Goal: Find specific page/section: Find specific page/section

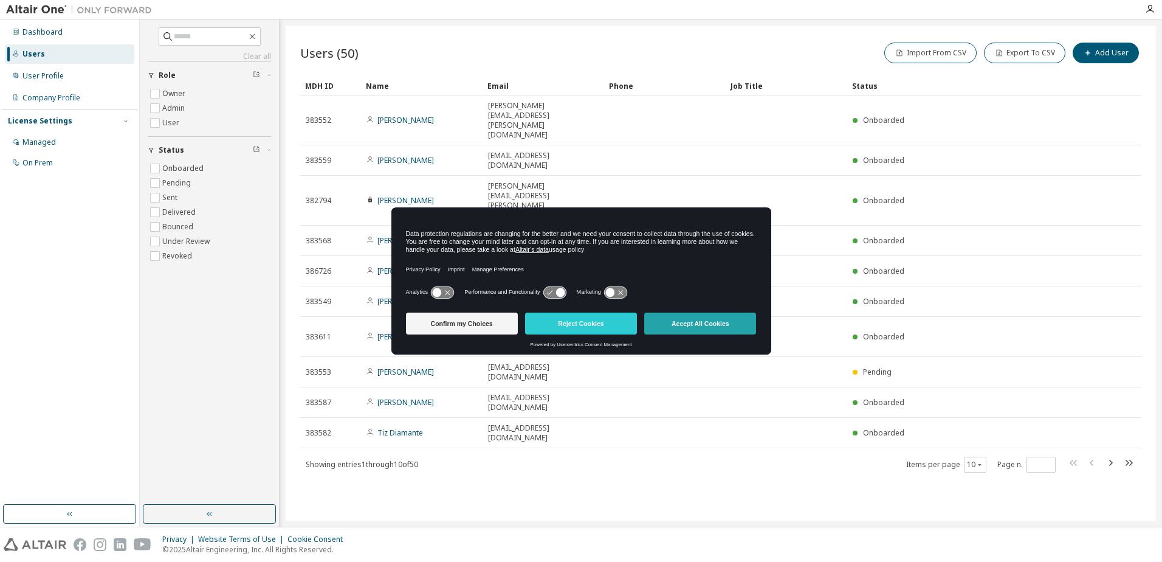
click at [680, 326] on button "Accept All Cookies" at bounding box center [700, 323] width 112 height 22
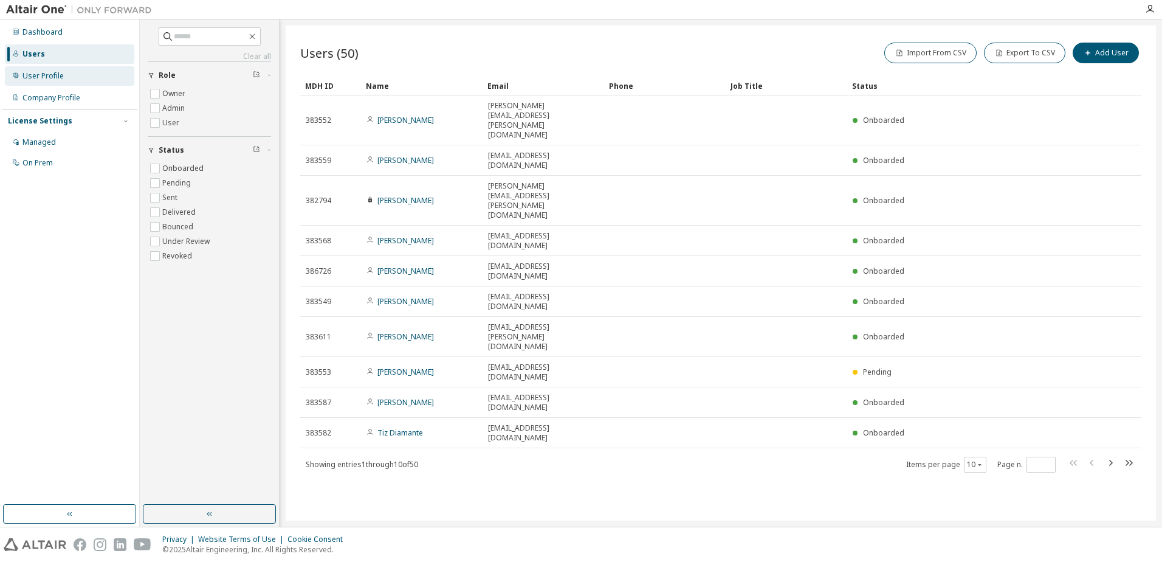
click at [24, 78] on div "User Profile" at bounding box center [42, 76] width 41 height 10
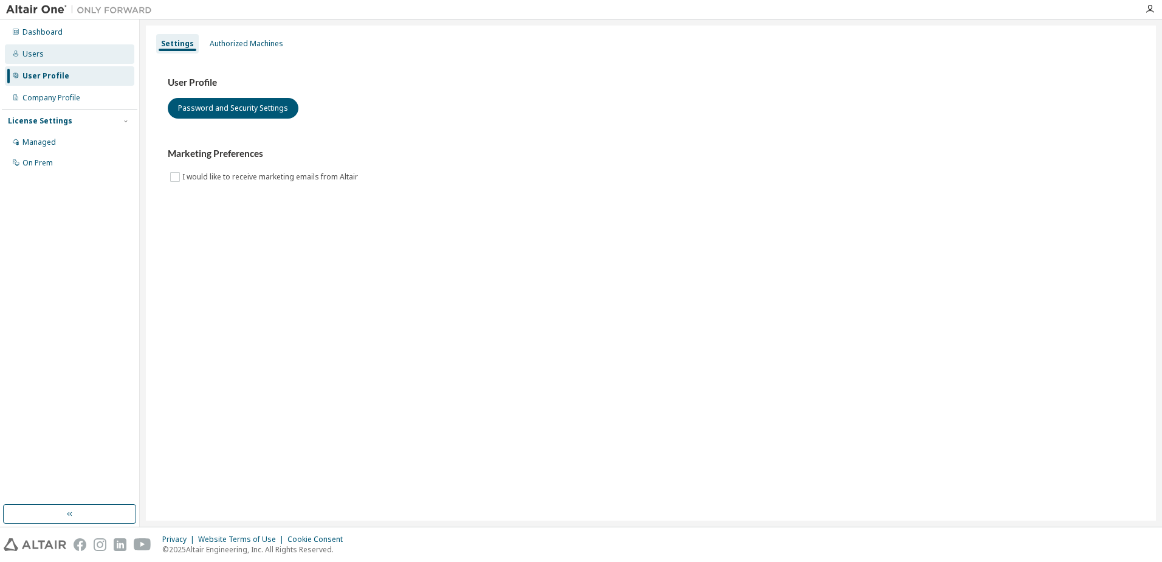
click at [30, 54] on div "Users" at bounding box center [32, 54] width 21 height 10
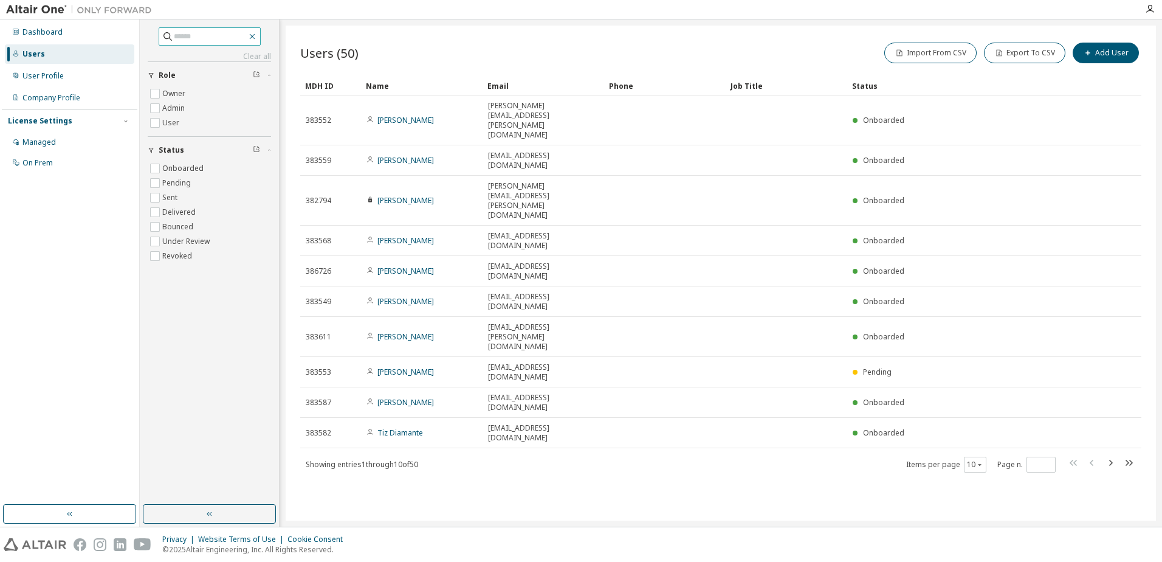
click at [257, 35] on icon "button" at bounding box center [252, 37] width 10 height 10
click at [214, 41] on input "text" at bounding box center [210, 36] width 73 height 12
click at [210, 38] on input "text" at bounding box center [210, 36] width 73 height 12
click at [201, 34] on input "text" at bounding box center [210, 36] width 73 height 12
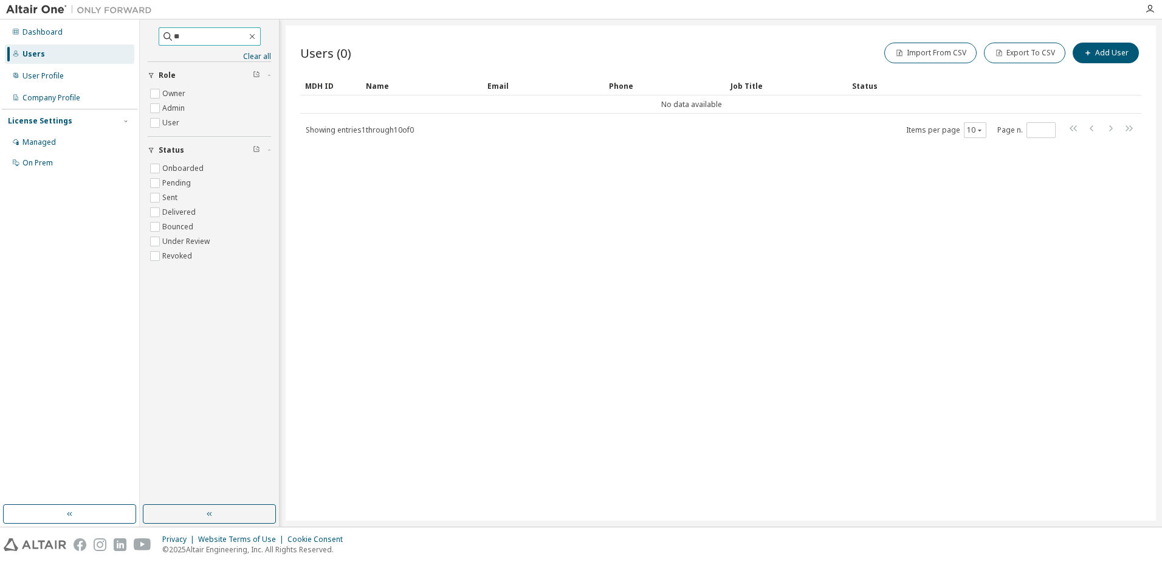
type input "*"
click at [257, 38] on icon "button" at bounding box center [252, 37] width 10 height 10
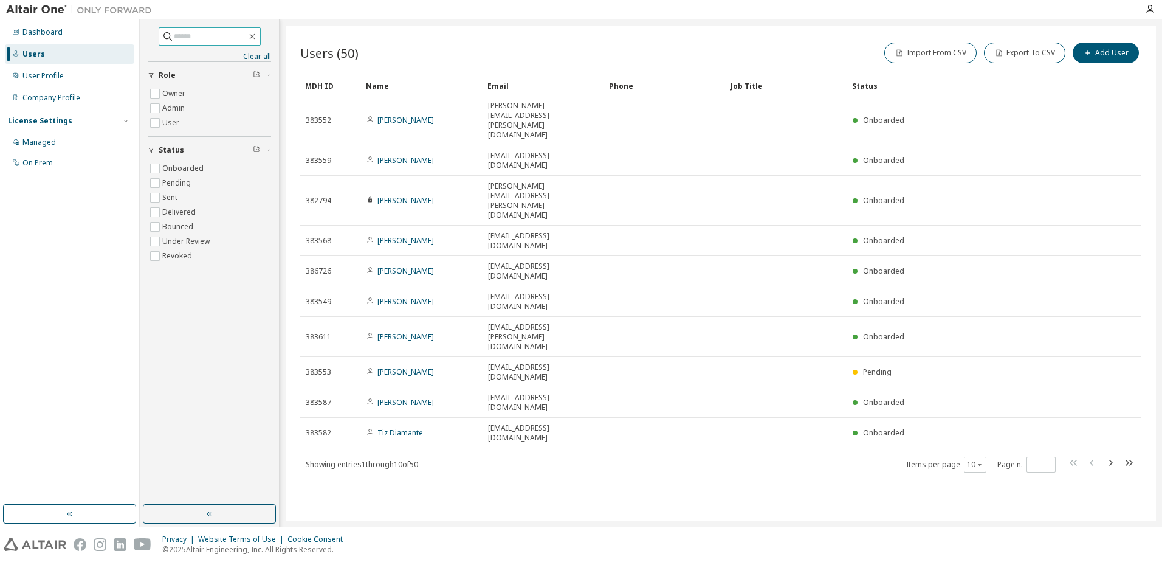
click at [221, 35] on input "text" at bounding box center [210, 36] width 73 height 12
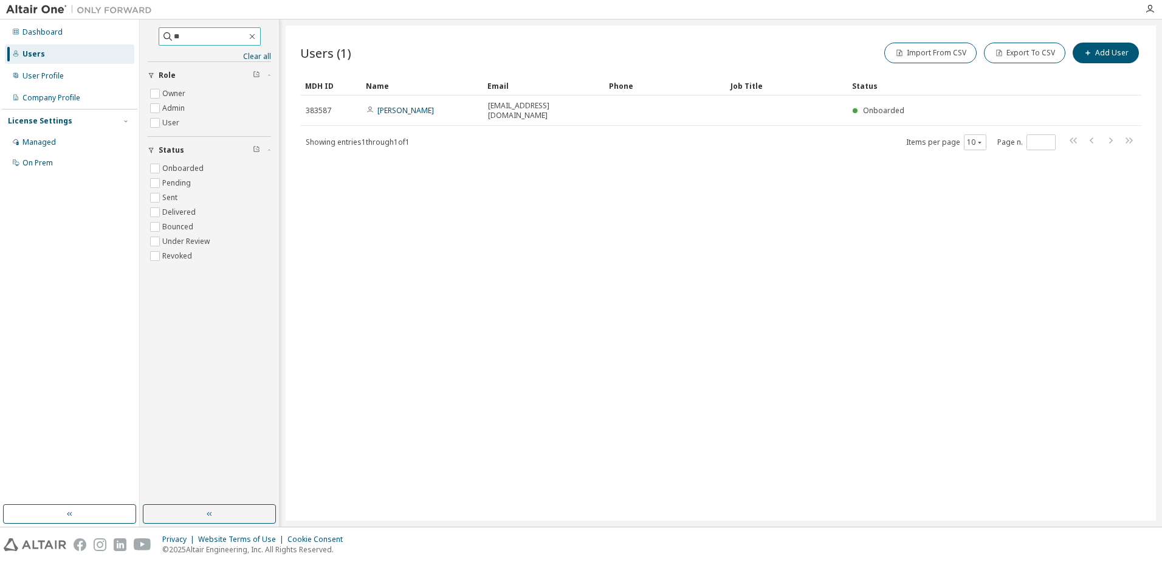
type input "*"
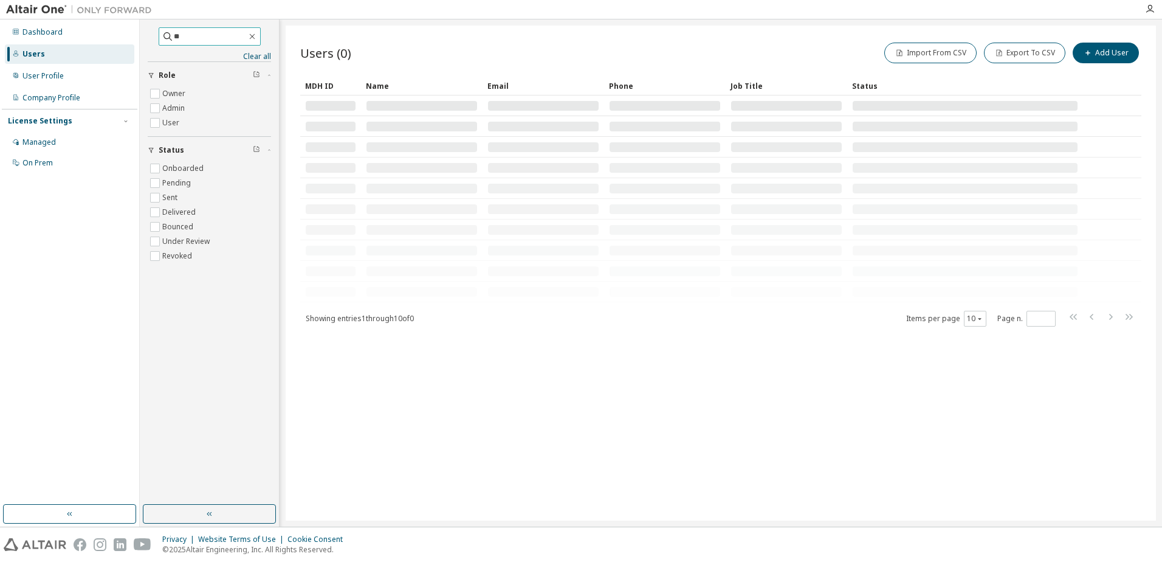
type input "*"
